Goal: Information Seeking & Learning: Learn about a topic

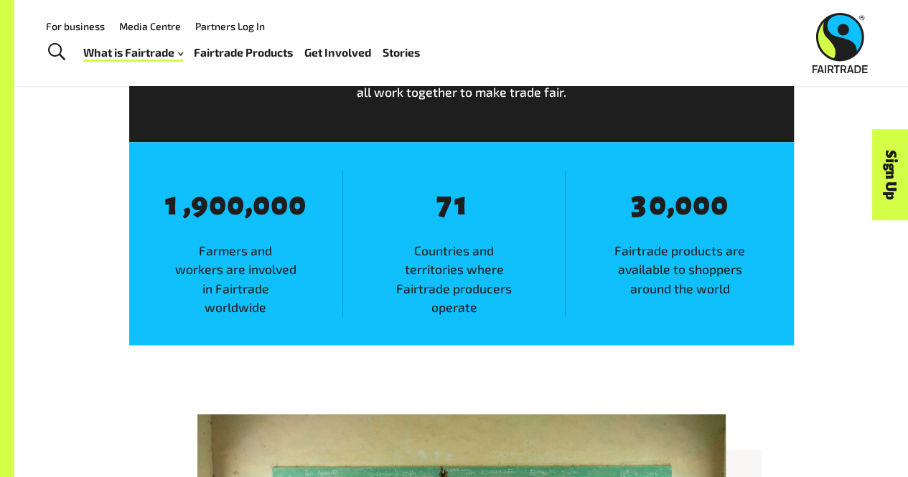
scroll to position [810, 0]
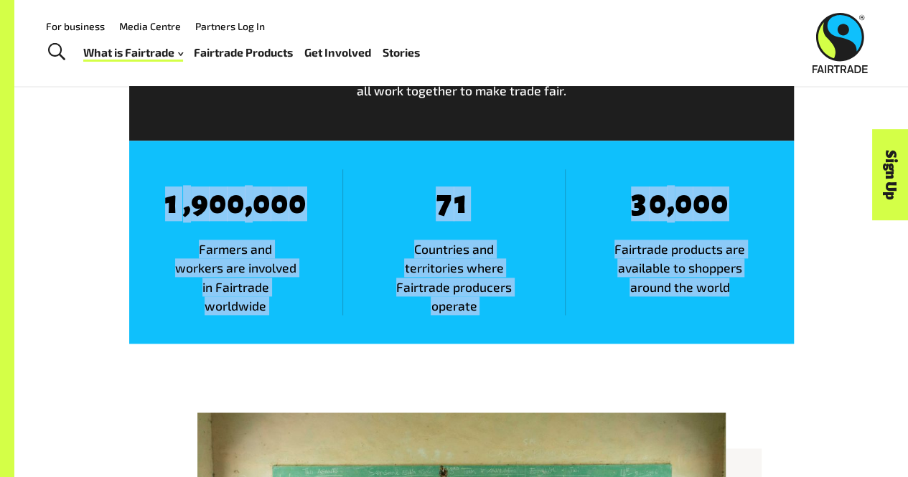
drag, startPoint x: 159, startPoint y: 199, endPoint x: 756, endPoint y: 292, distance: 604.4
click at [756, 292] on div "8 1 , 8 9 8 0 8 0 , 8 0 8 0 8 0 Farmers and workers are involved in Fairtrade w…" at bounding box center [461, 243] width 665 height 204
copy div "1 , 8 9 8 0 8 0 , 8 0 8 0 8 0 Farmers and workers are involved in Fairtrade wor…"
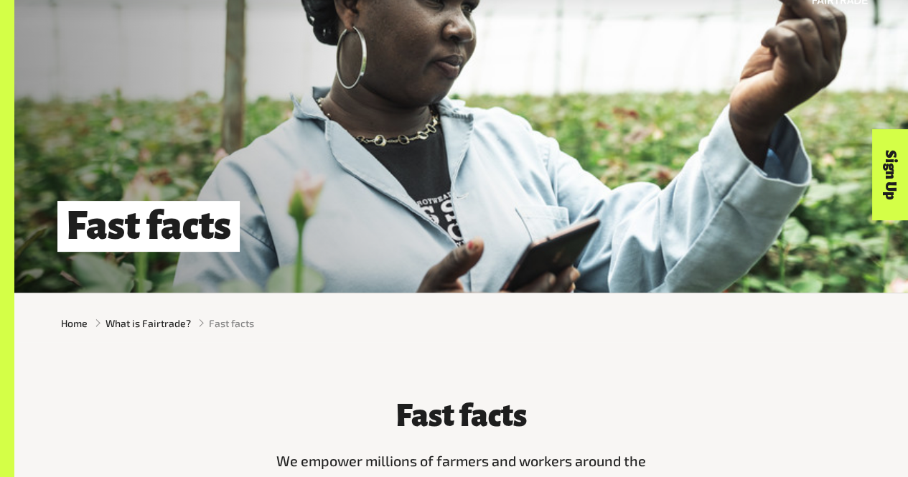
scroll to position [0, 0]
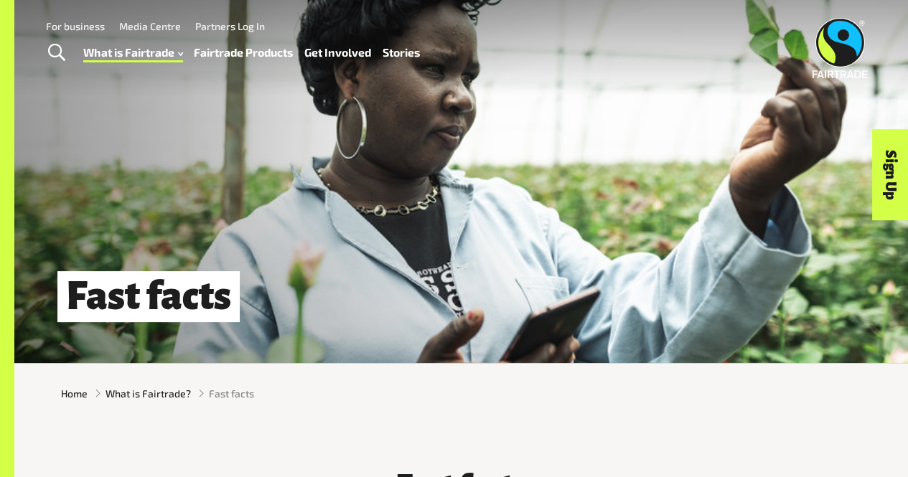
click at [261, 47] on link "Fairtrade Products" at bounding box center [243, 52] width 99 height 20
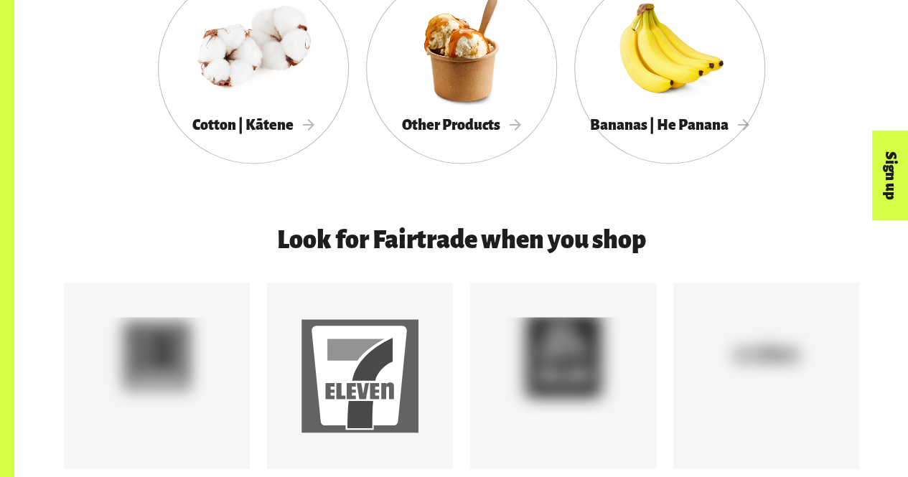
scroll to position [1039, 0]
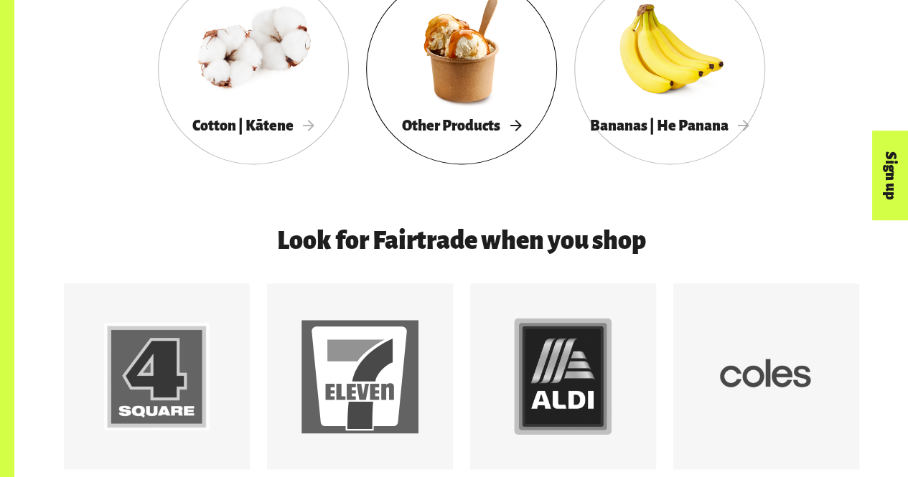
click at [487, 140] on div "Other Products" at bounding box center [461, 125] width 191 height 29
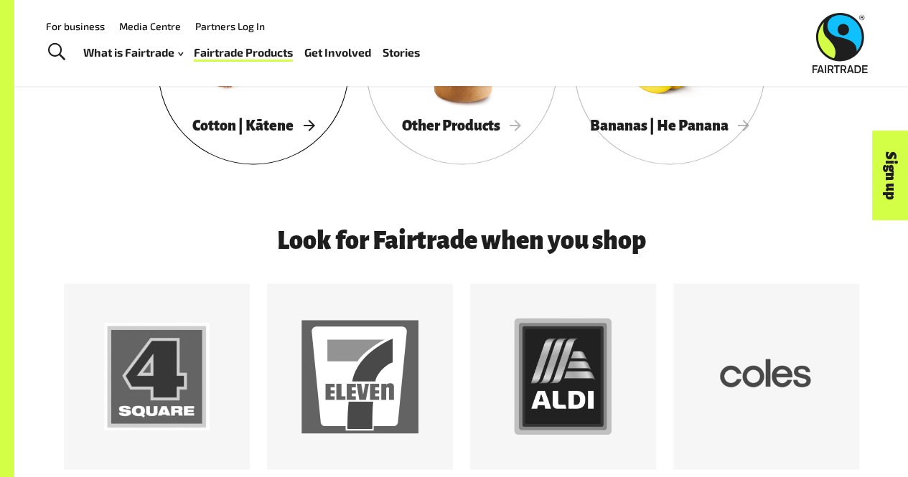
scroll to position [705, 0]
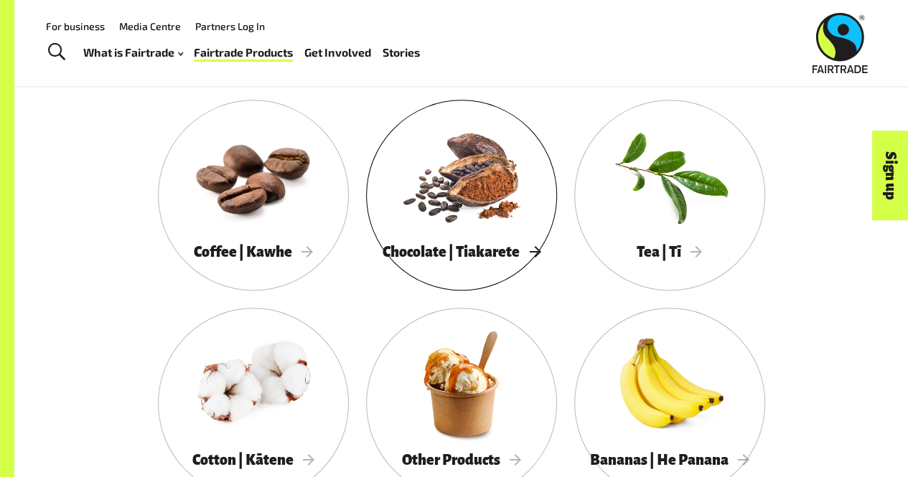
click at [463, 164] on div at bounding box center [461, 175] width 191 height 124
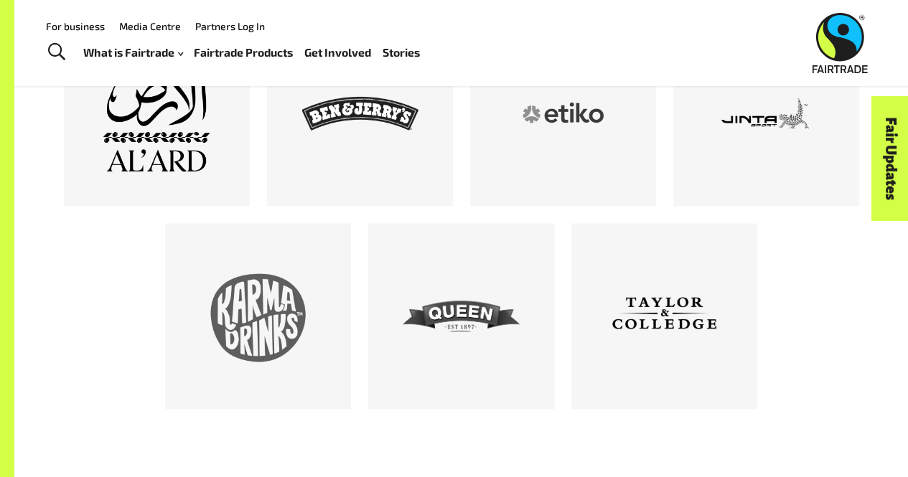
scroll to position [881, 0]
click at [301, 184] on div at bounding box center [360, 112] width 186 height 186
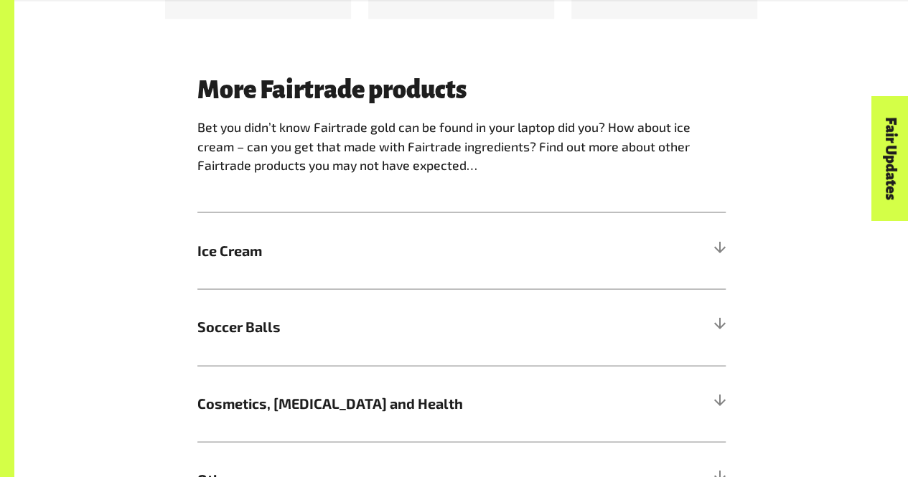
scroll to position [1274, 0]
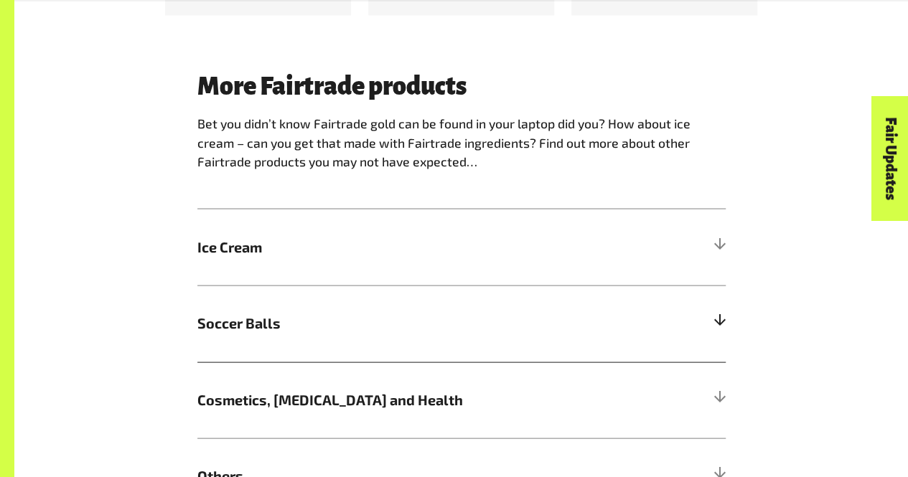
click at [411, 334] on span "Soccer Balls" at bounding box center [395, 323] width 396 height 22
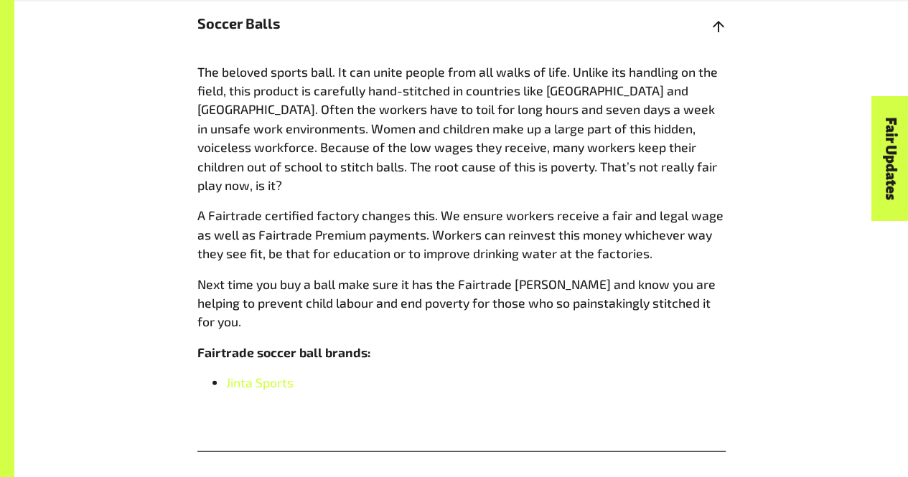
scroll to position [1571, 0]
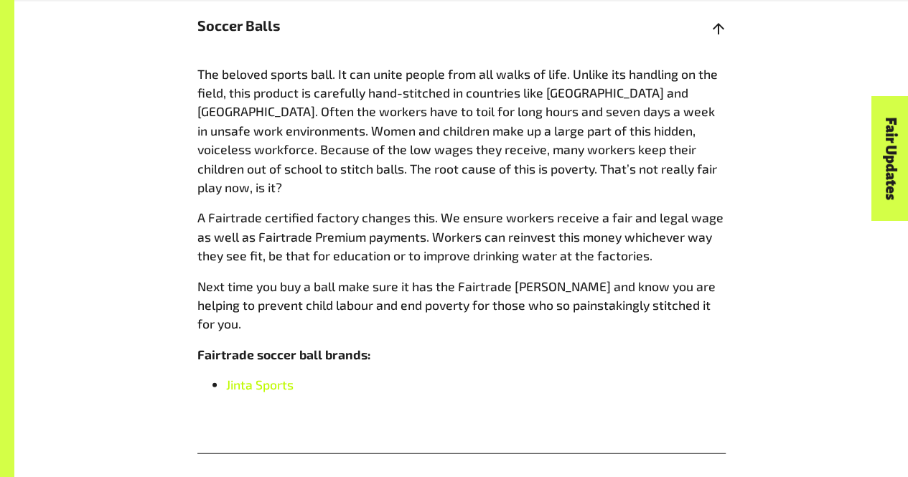
click at [240, 377] on span "Jinta Sports" at bounding box center [259, 385] width 67 height 16
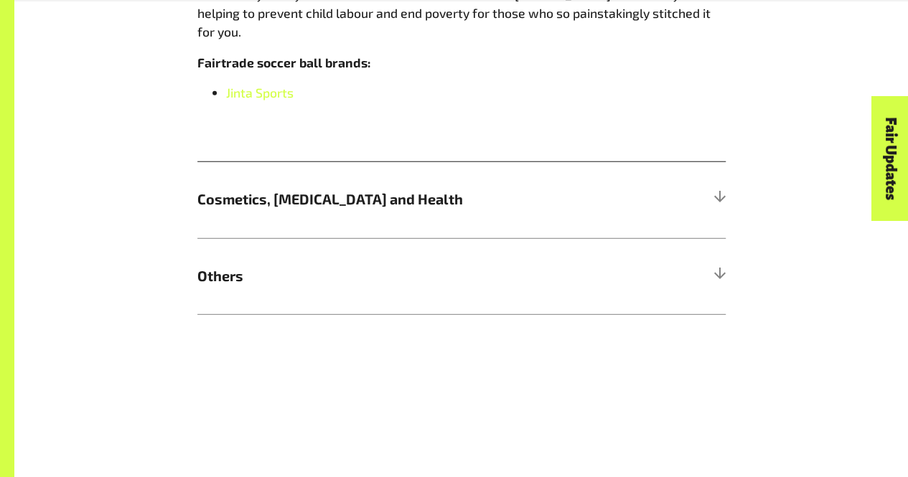
scroll to position [1867, 0]
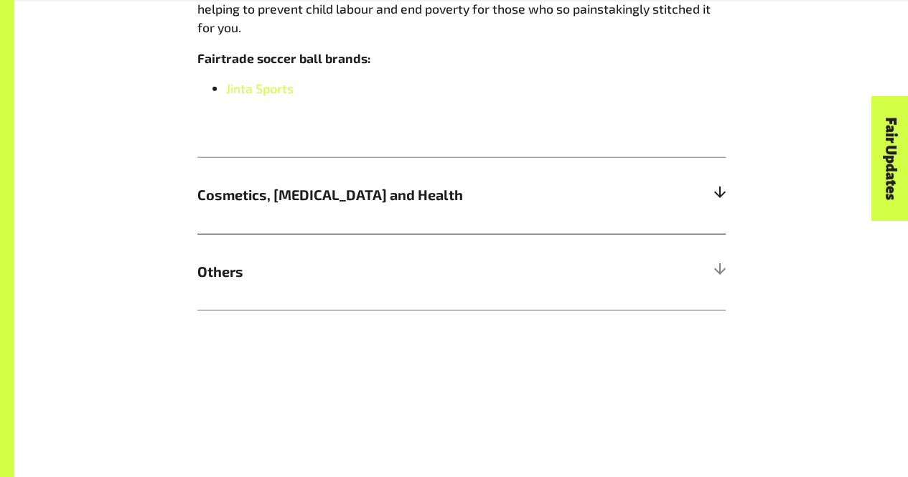
click at [446, 157] on h5 "Cosmetics, [MEDICAL_DATA] and Health" at bounding box center [461, 195] width 528 height 77
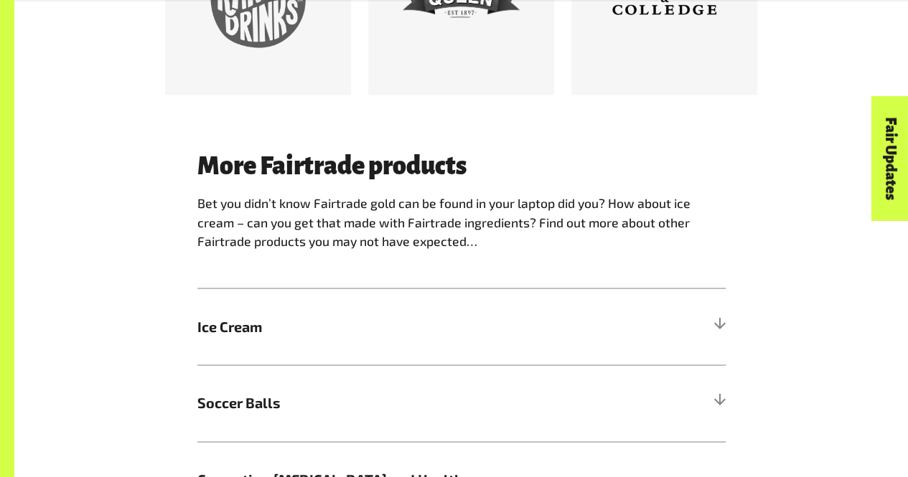
scroll to position [1220, 0]
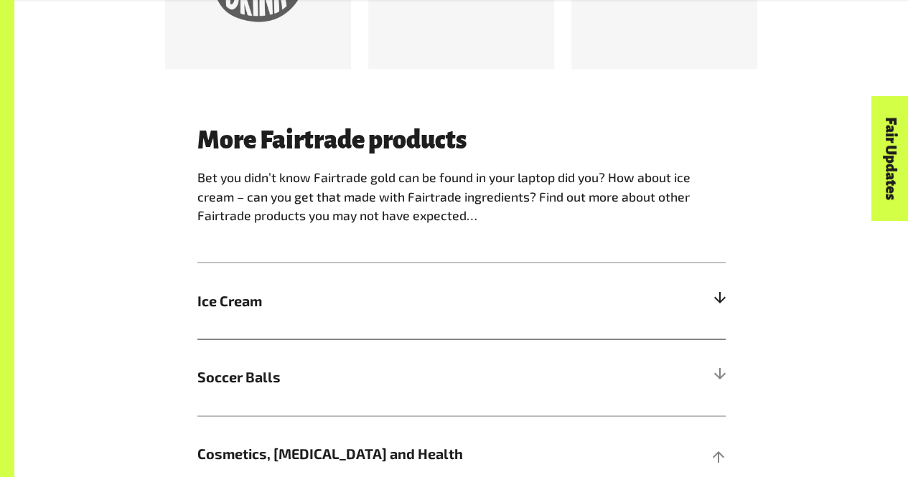
click at [458, 311] on span "Ice Cream" at bounding box center [395, 301] width 396 height 22
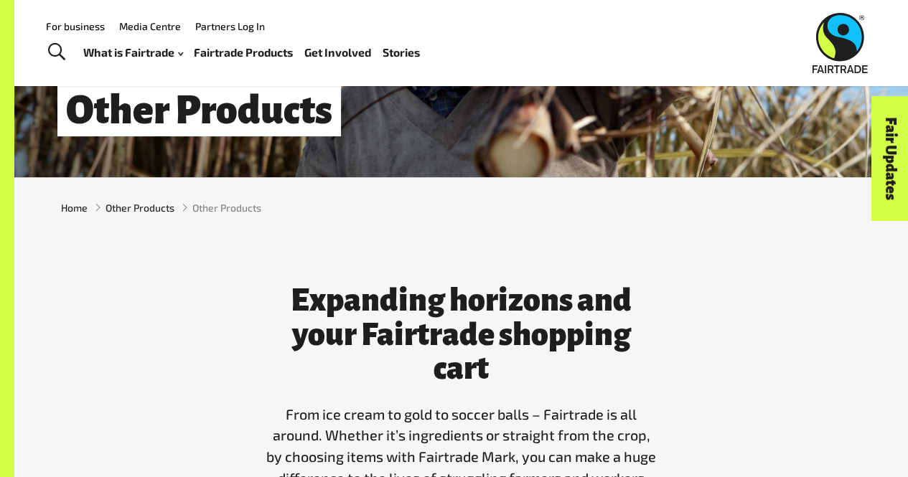
scroll to position [0, 0]
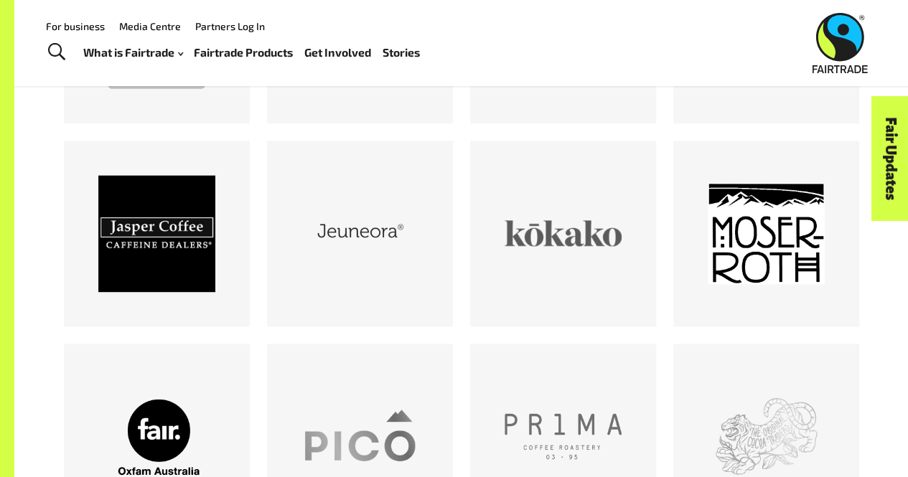
scroll to position [873, 0]
